Goal: Transaction & Acquisition: Subscribe to service/newsletter

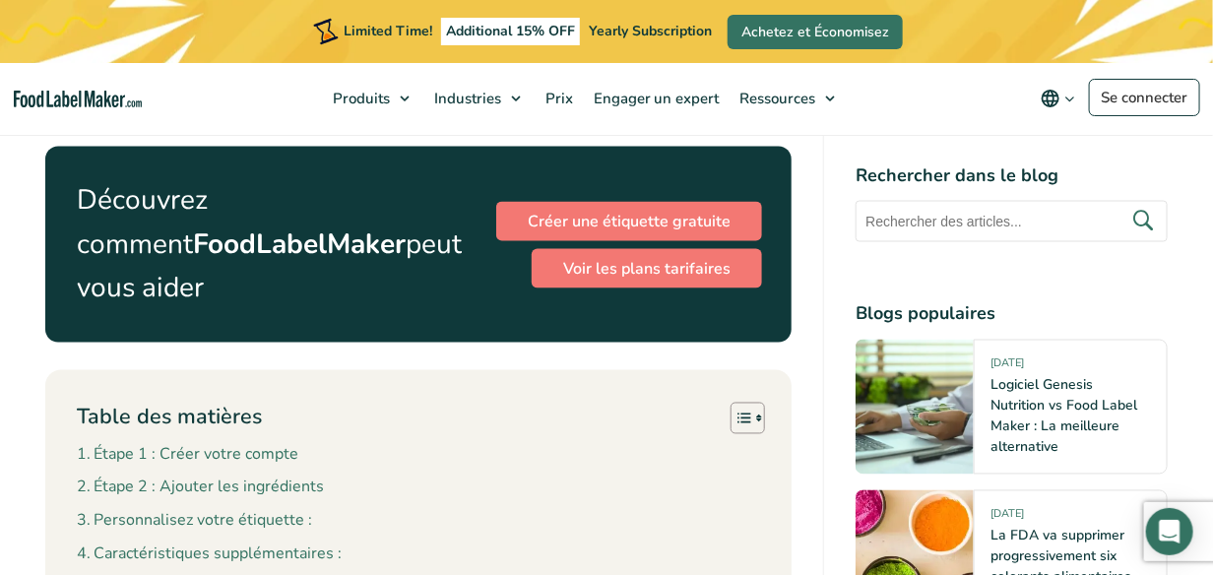
scroll to position [984, 0]
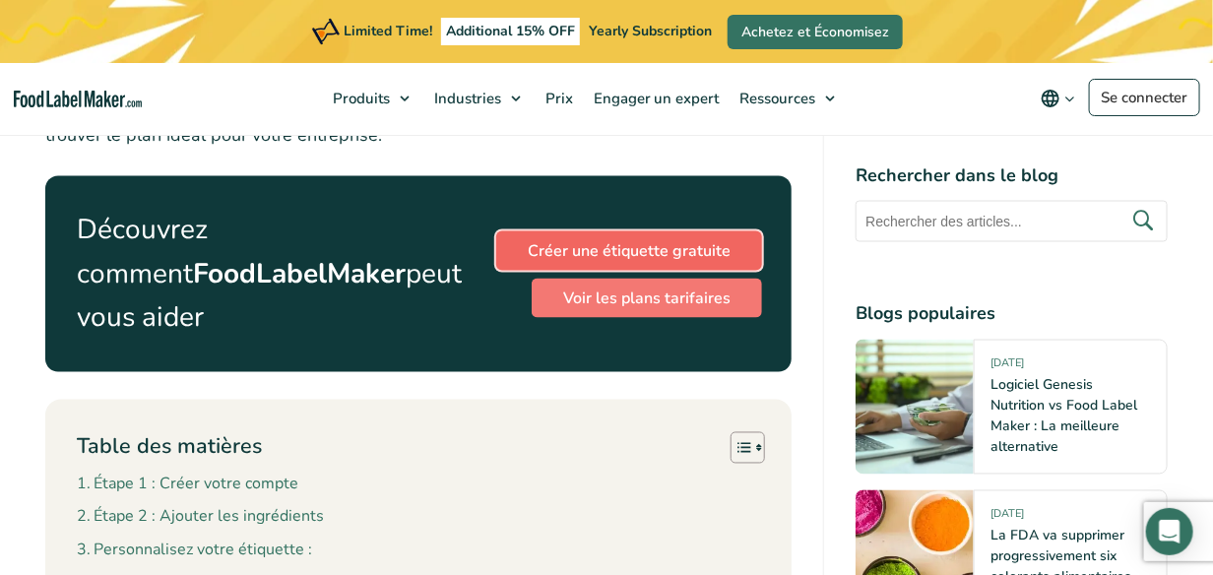
click at [539, 255] on link "Créer une étiquette gratuite" at bounding box center [629, 250] width 266 height 39
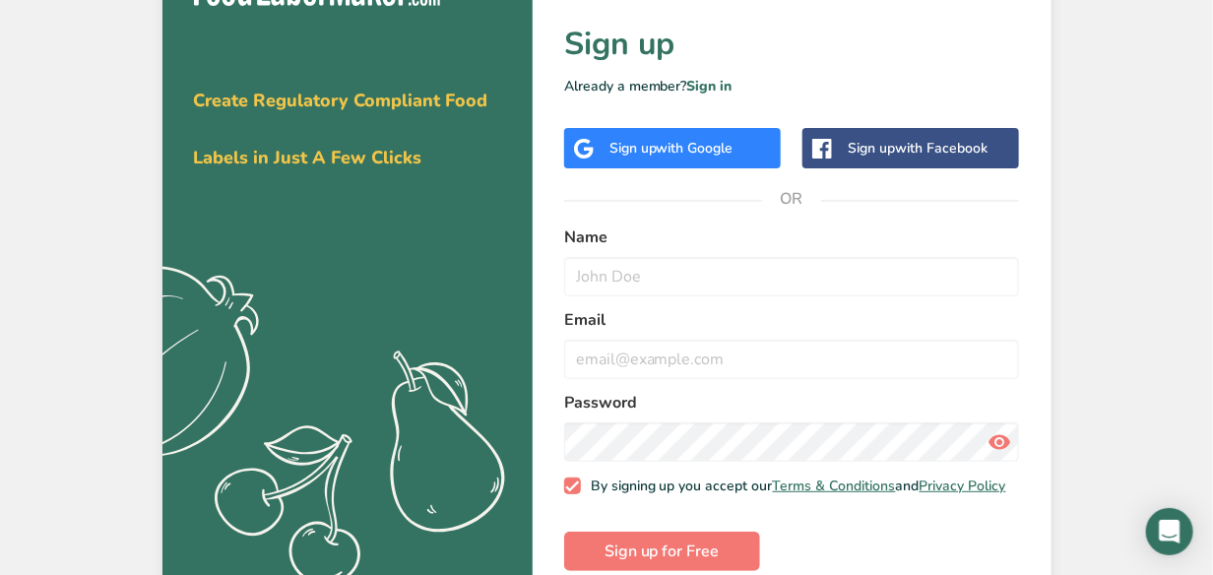
scroll to position [85, 0]
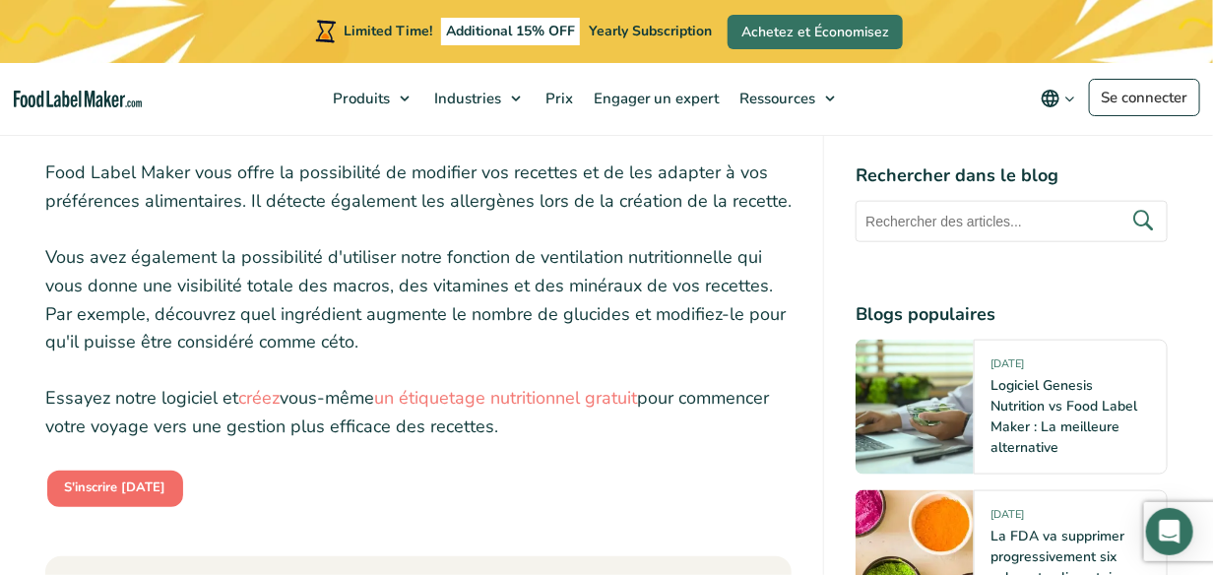
scroll to position [8547, 0]
